Goal: Task Accomplishment & Management: Manage account settings

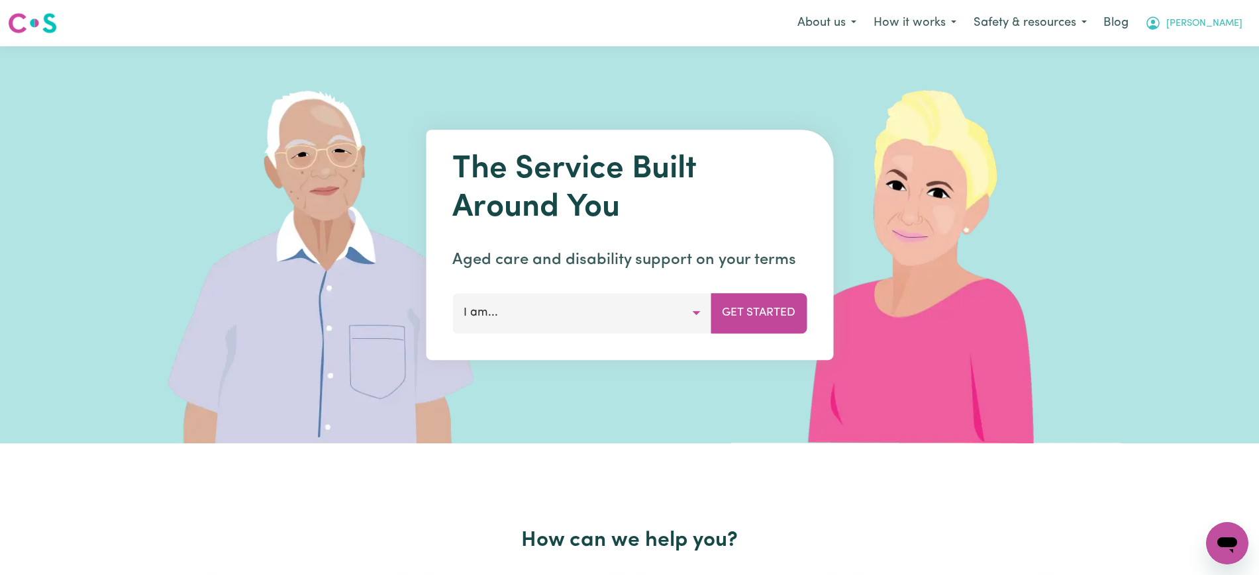
click at [1159, 18] on icon "My Account" at bounding box center [1152, 23] width 13 height 13
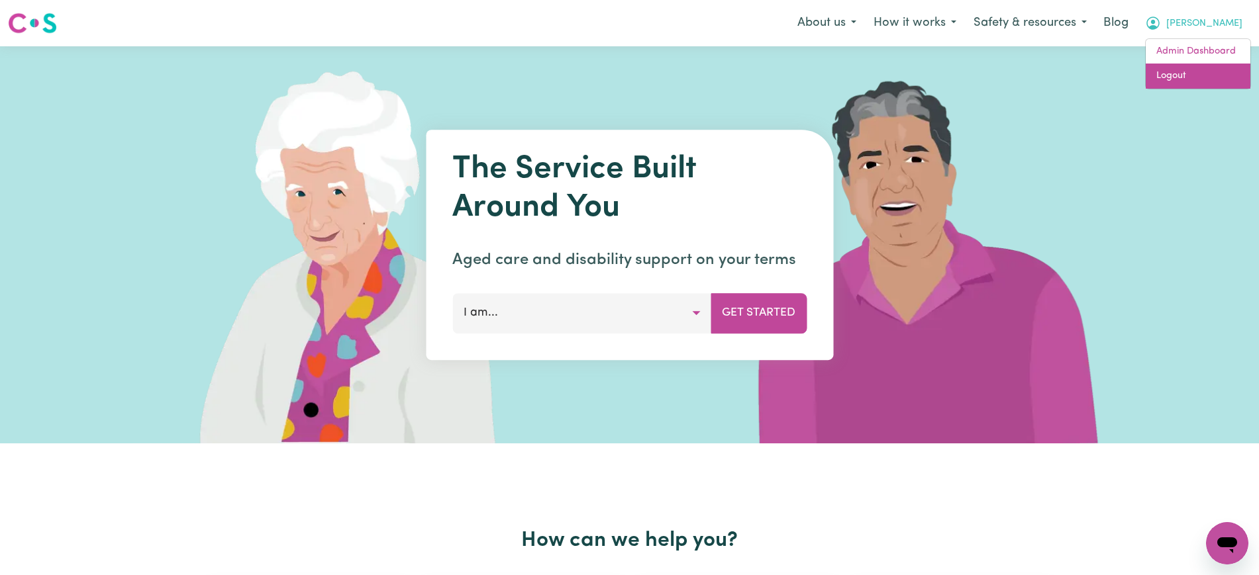
click at [1188, 71] on link "Logout" at bounding box center [1197, 76] width 105 height 25
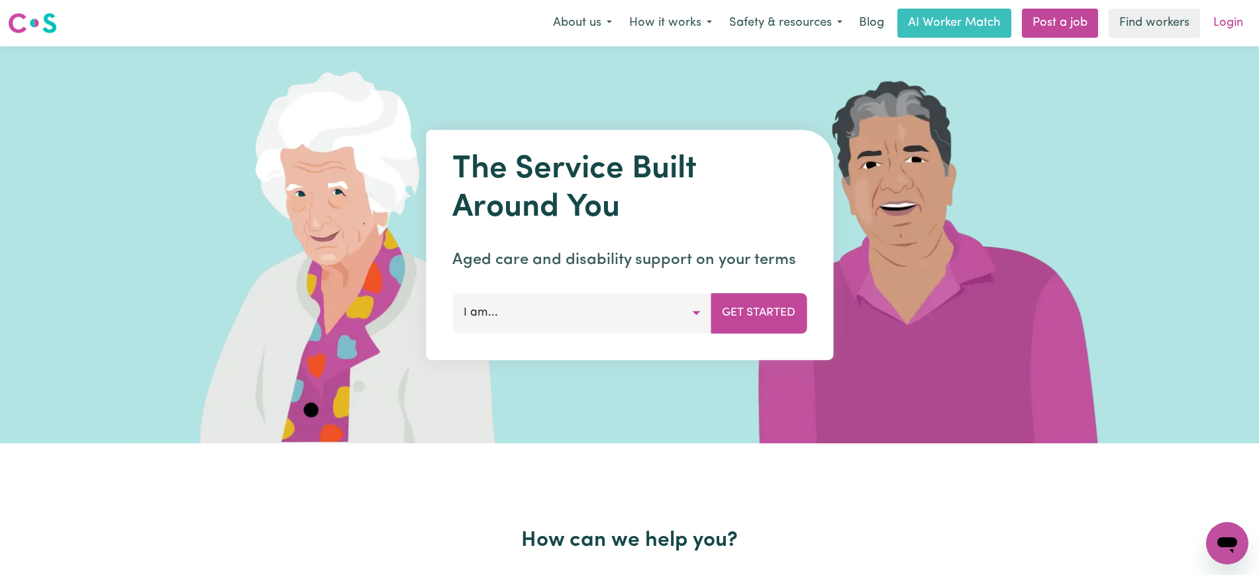
click at [1236, 22] on link "Login" at bounding box center [1228, 23] width 46 height 29
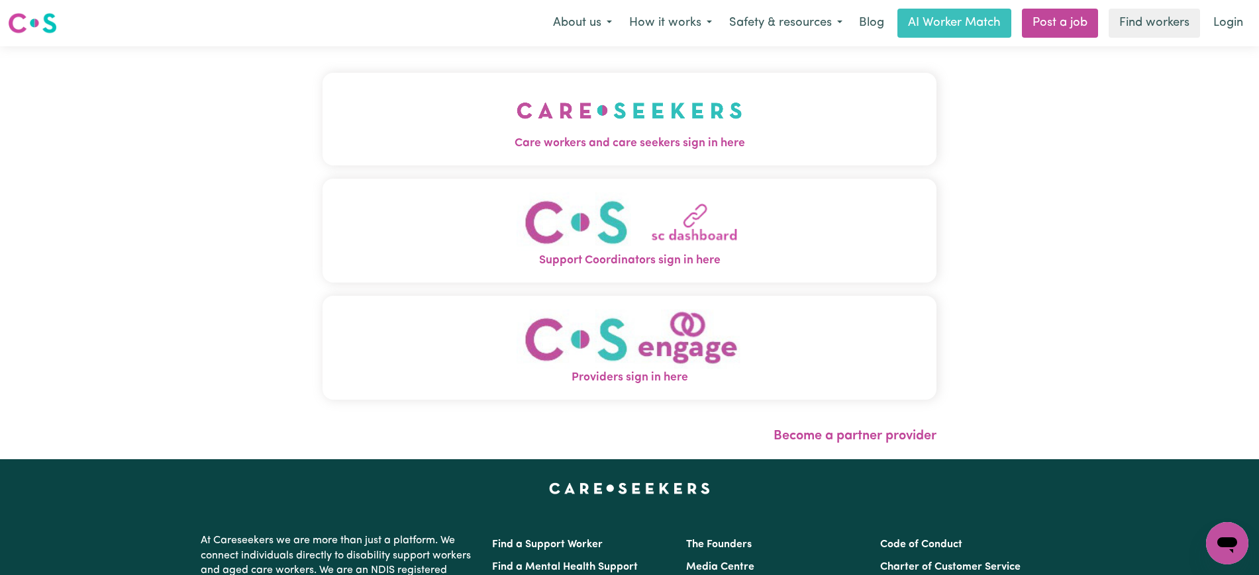
click at [712, 120] on img "Care workers and care seekers sign in here" at bounding box center [629, 110] width 226 height 49
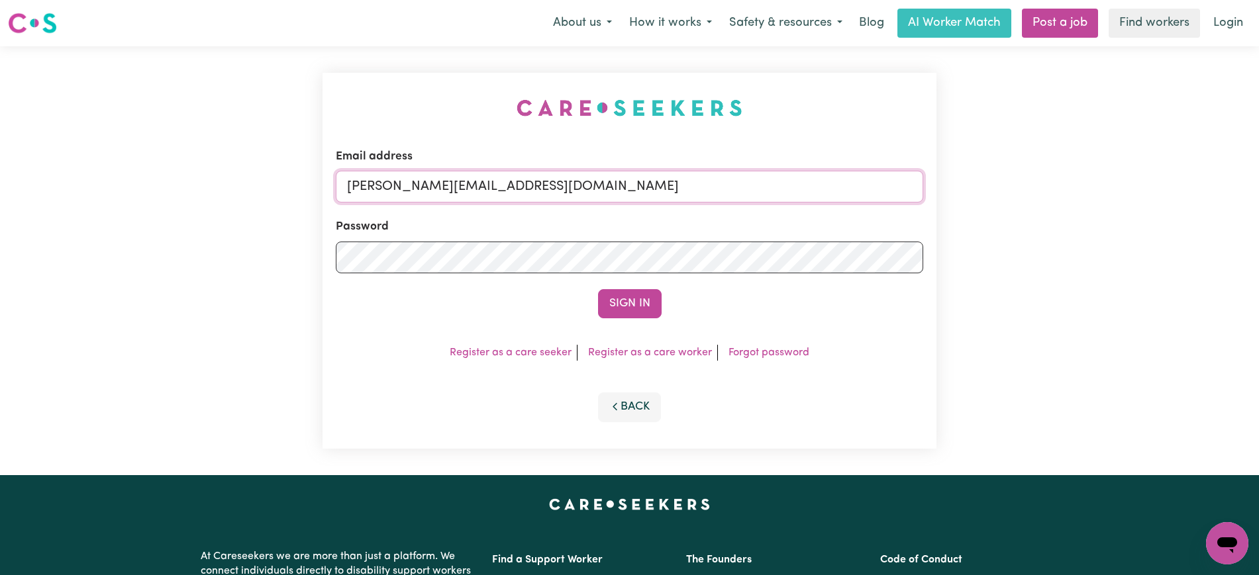
click at [565, 193] on input "[PERSON_NAME][EMAIL_ADDRESS][DOMAIN_NAME]" at bounding box center [629, 187] width 587 height 32
drag, startPoint x: 426, startPoint y: 188, endPoint x: 989, endPoint y: 187, distance: 563.5
click at [989, 187] on div "Email address [EMAIL_ADDRESS][DOMAIN_NAME] Password Sign In Register as a care …" at bounding box center [629, 260] width 1259 height 429
type input "[EMAIL_ADDRESS][DOMAIN_NAME]"
click at [598, 289] on button "Sign In" at bounding box center [630, 303] width 64 height 29
